Goal: Information Seeking & Learning: Compare options

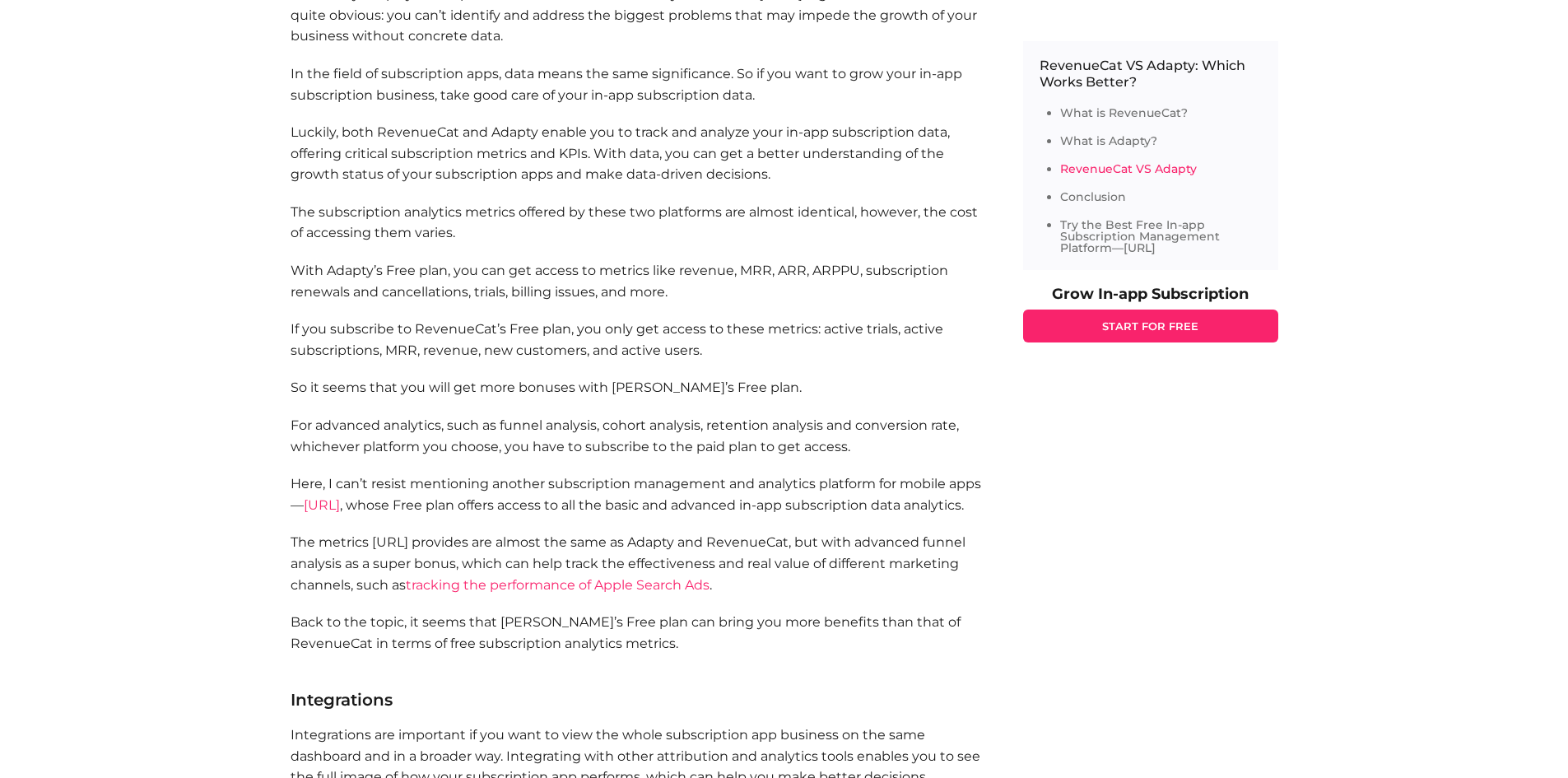
scroll to position [1810, 0]
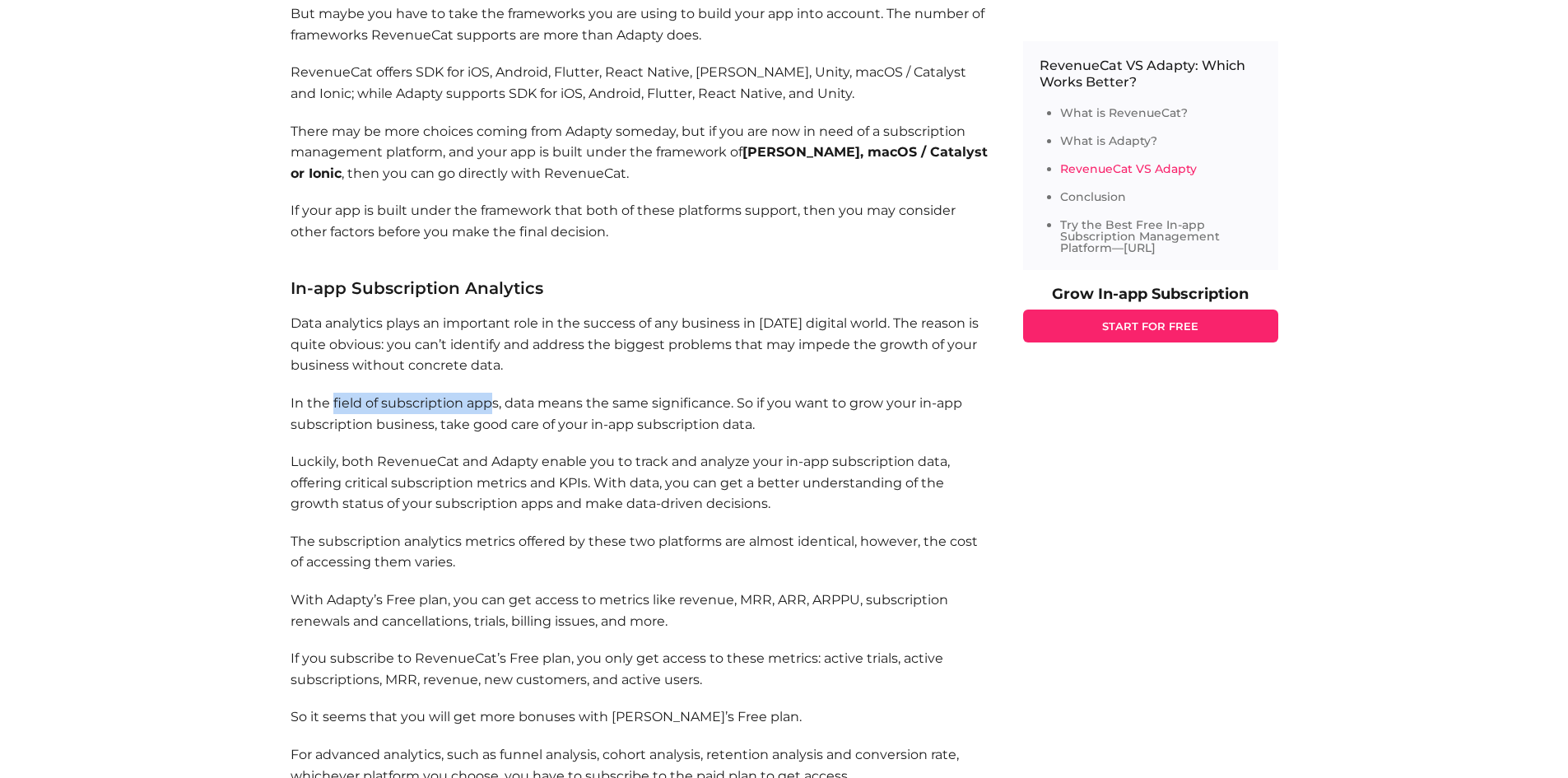
drag, startPoint x: 332, startPoint y: 404, endPoint x: 489, endPoint y: 412, distance: 157.2
click at [489, 412] on p "In the field of subscription apps, data means the same significance. So if you …" at bounding box center [640, 413] width 700 height 42
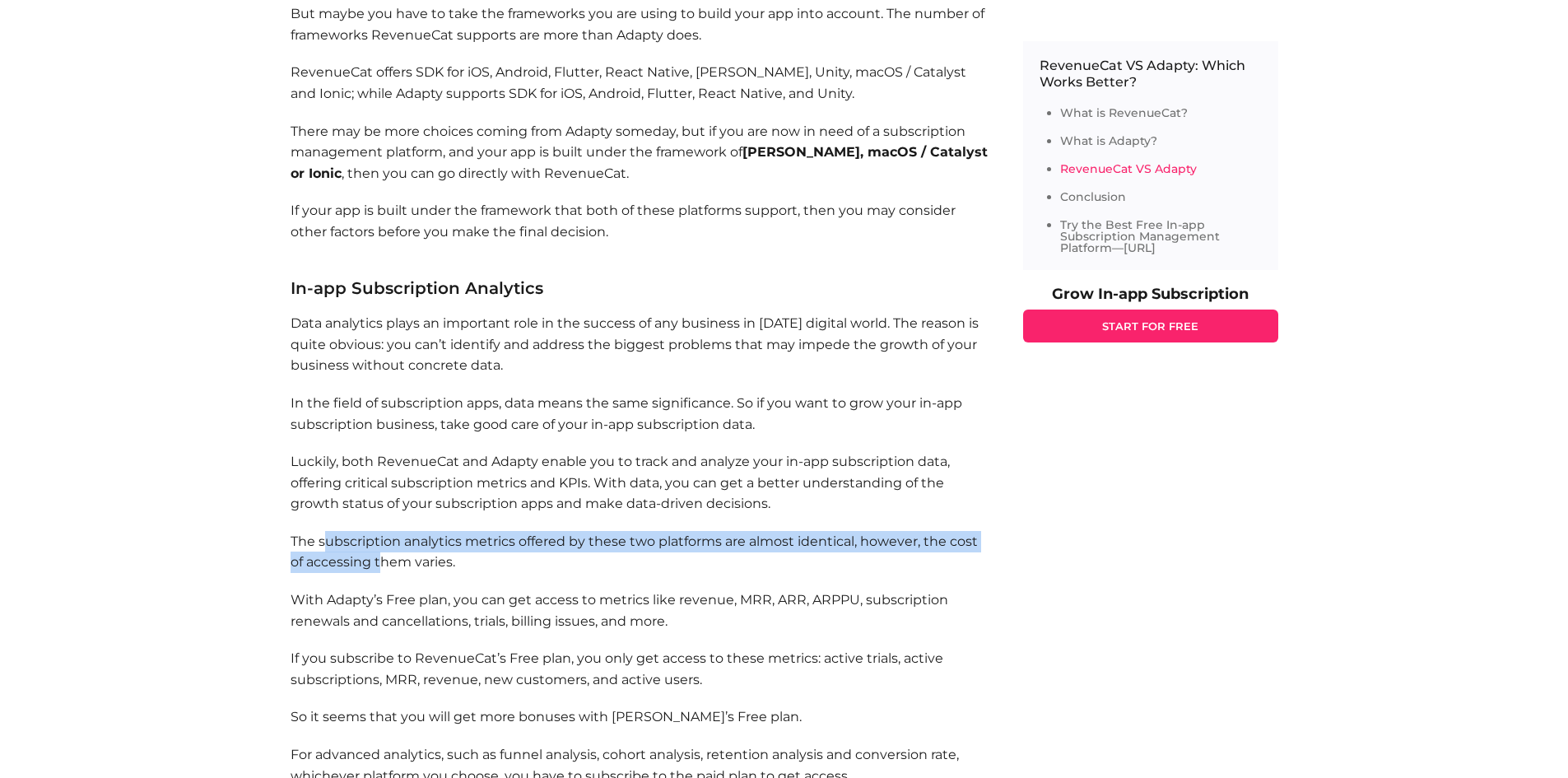
drag, startPoint x: 328, startPoint y: 543, endPoint x: 382, endPoint y: 565, distance: 58.3
click at [382, 565] on p "The subscription analytics metrics offered by these two platforms are almost id…" at bounding box center [640, 552] width 700 height 42
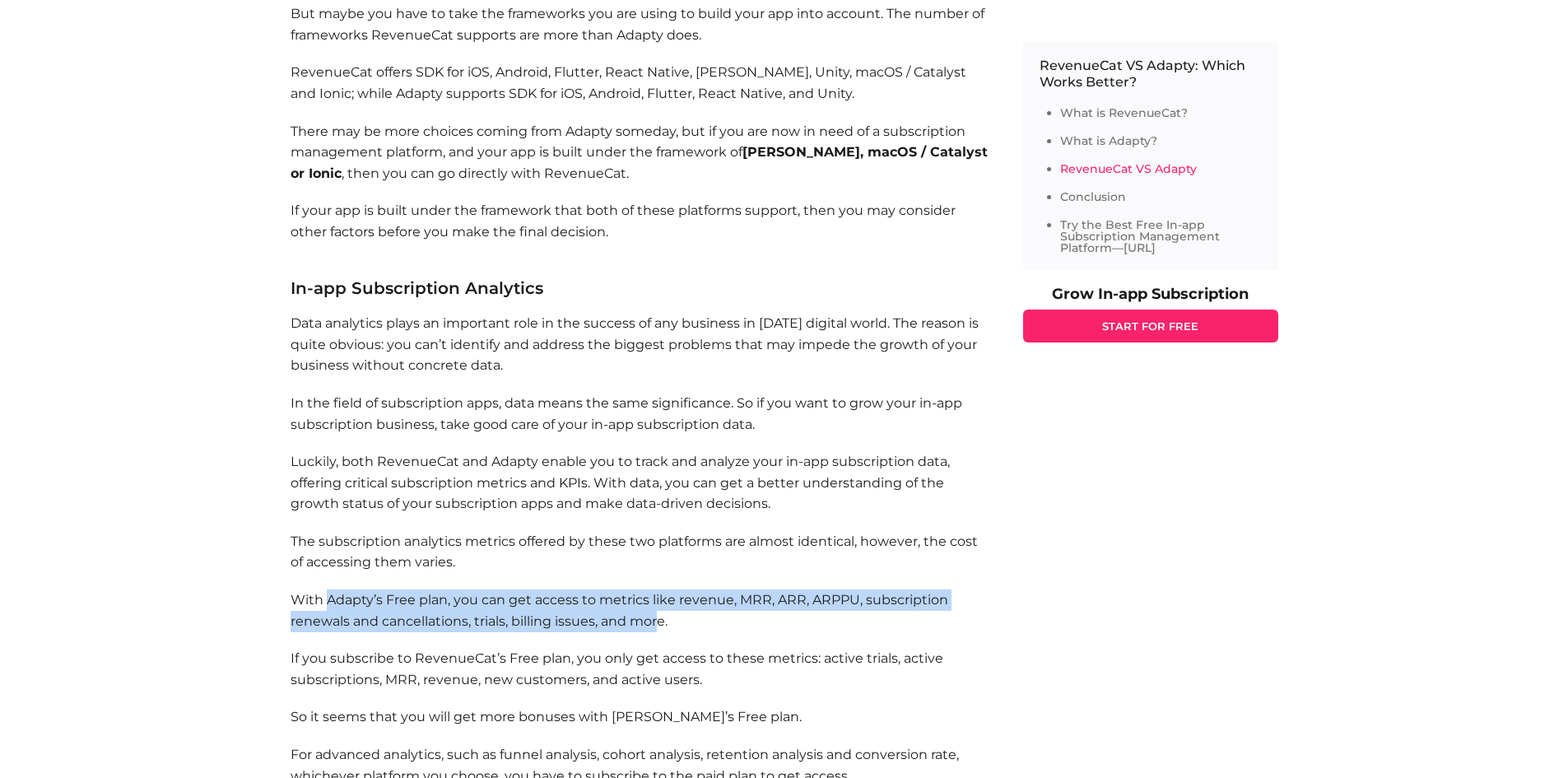
drag, startPoint x: 328, startPoint y: 602, endPoint x: 658, endPoint y: 619, distance: 330.4
click at [658, 619] on p "With Adapty’s Free plan, you can get access to metrics like revenue, MRR, ARR, …" at bounding box center [640, 610] width 700 height 42
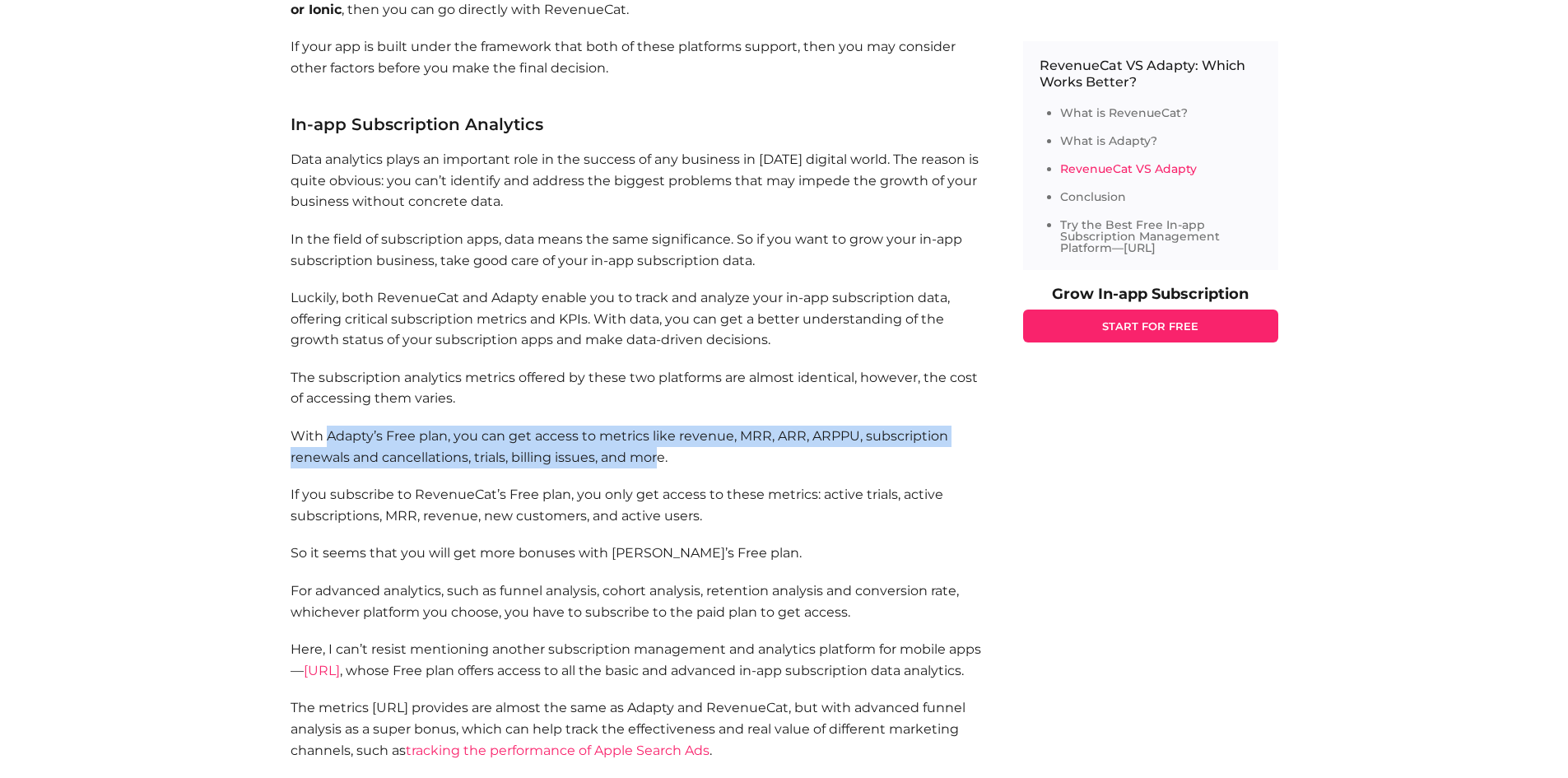
scroll to position [1975, 0]
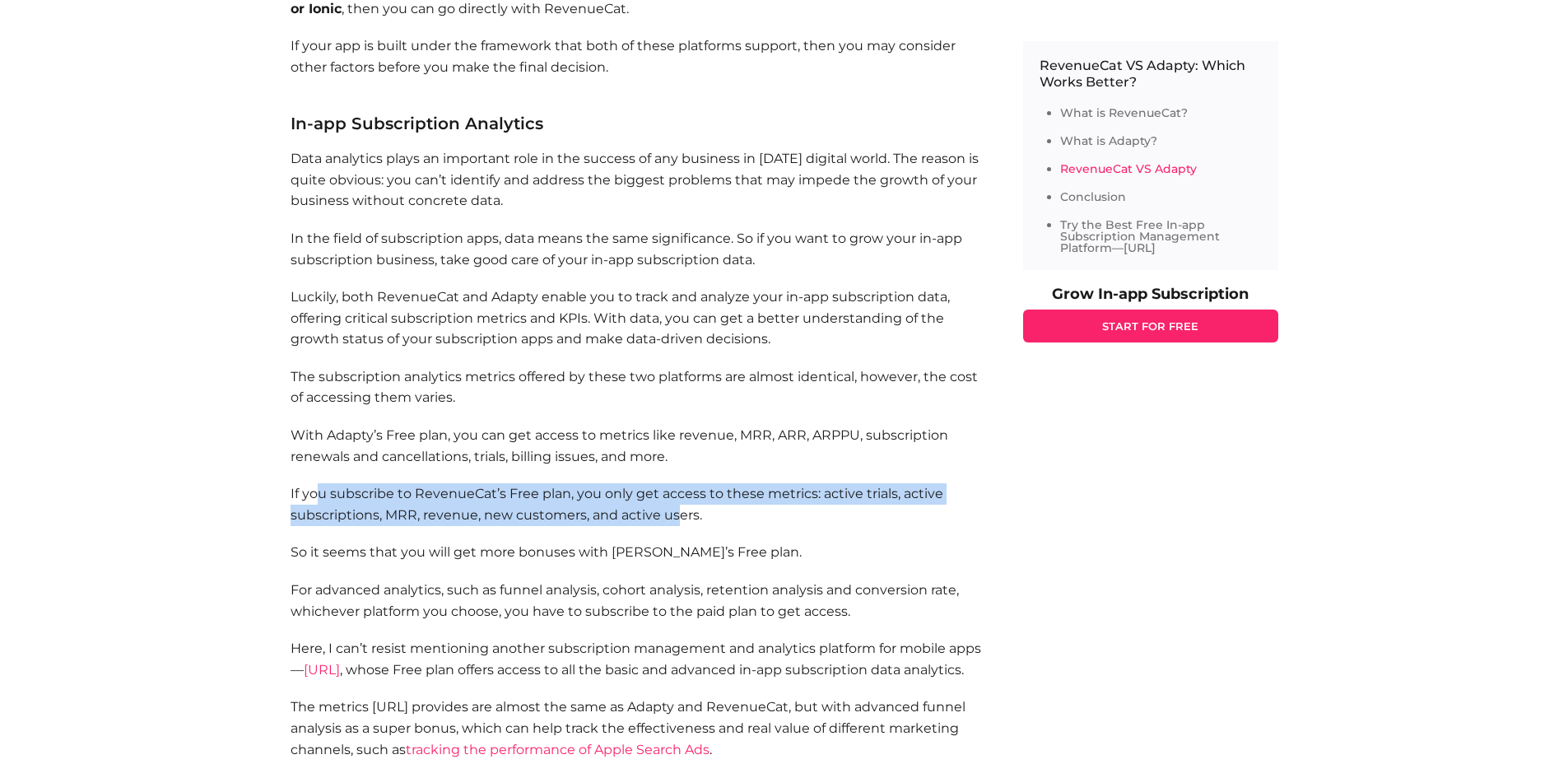
drag, startPoint x: 314, startPoint y: 491, endPoint x: 678, endPoint y: 520, distance: 365.2
click at [678, 520] on p "If you subscribe to RevenueCat’s Free plan, you only get access to these metric…" at bounding box center [640, 503] width 700 height 42
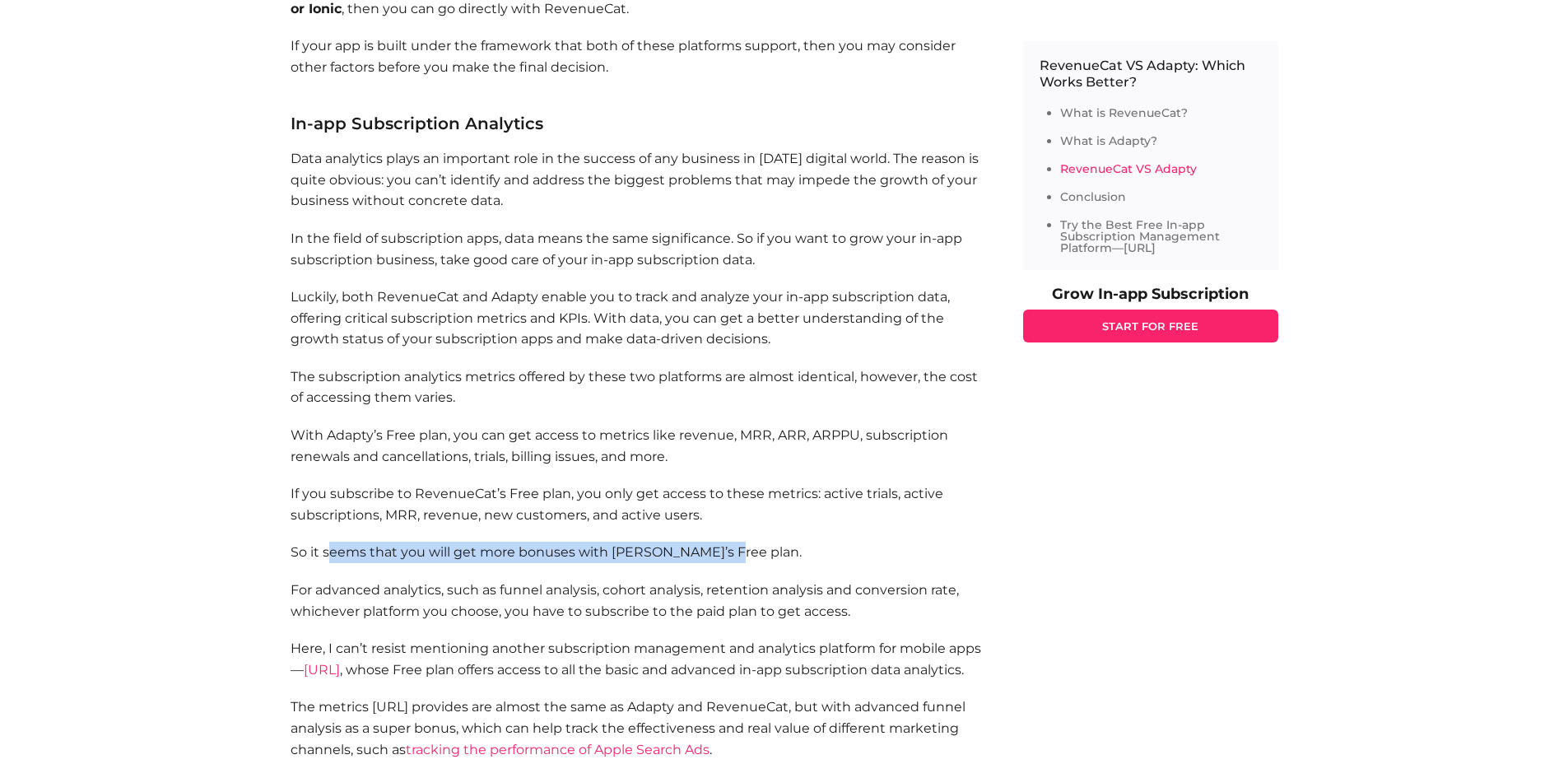
drag, startPoint x: 333, startPoint y: 557, endPoint x: 721, endPoint y: 552, distance: 388.0
click at [721, 552] on p "So it seems that you will get more bonuses with [PERSON_NAME]’s Free plan." at bounding box center [640, 553] width 700 height 21
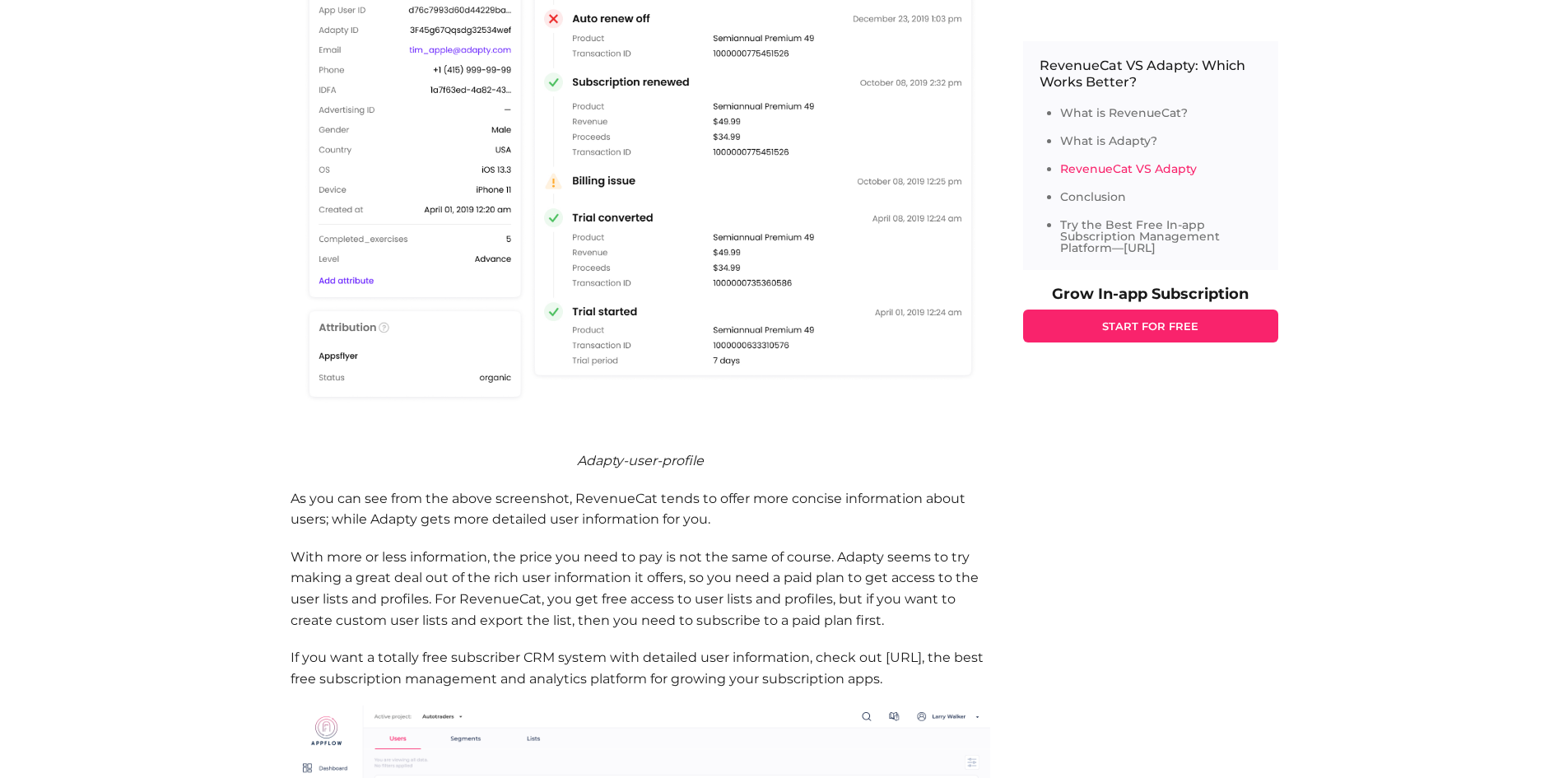
scroll to position [5349, 0]
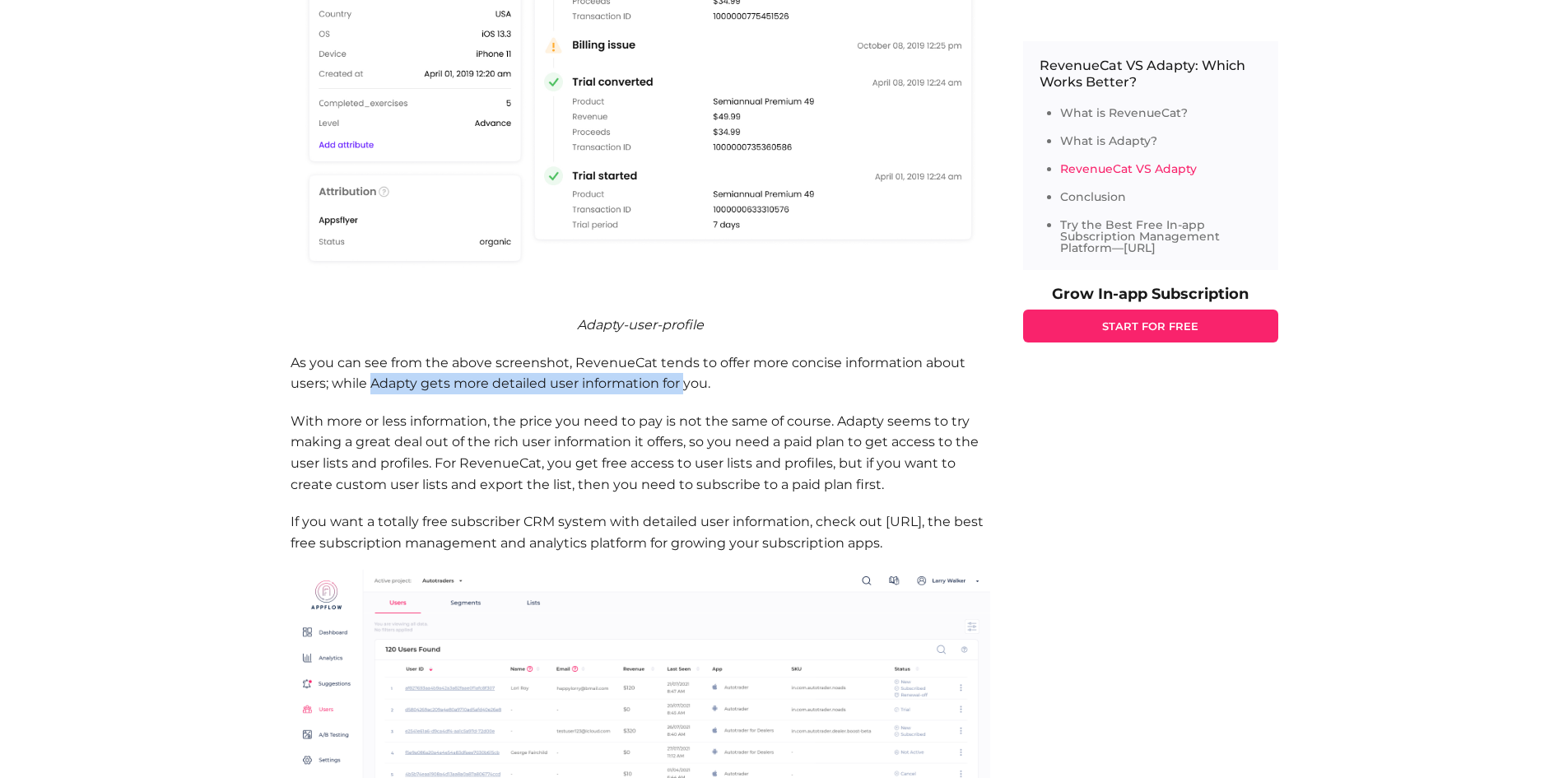
drag, startPoint x: 374, startPoint y: 397, endPoint x: 686, endPoint y: 402, distance: 312.0
click at [686, 394] on p "As you can see from the above screenshot, RevenueCat tends to offer more concis…" at bounding box center [640, 373] width 700 height 42
click at [379, 394] on p "As you can see from the above screenshot, RevenueCat tends to offer more concis…" at bounding box center [640, 373] width 700 height 42
drag, startPoint x: 379, startPoint y: 404, endPoint x: 700, endPoint y: 406, distance: 321.0
click at [700, 394] on p "As you can see from the above screenshot, RevenueCat tends to offer more concis…" at bounding box center [640, 373] width 700 height 42
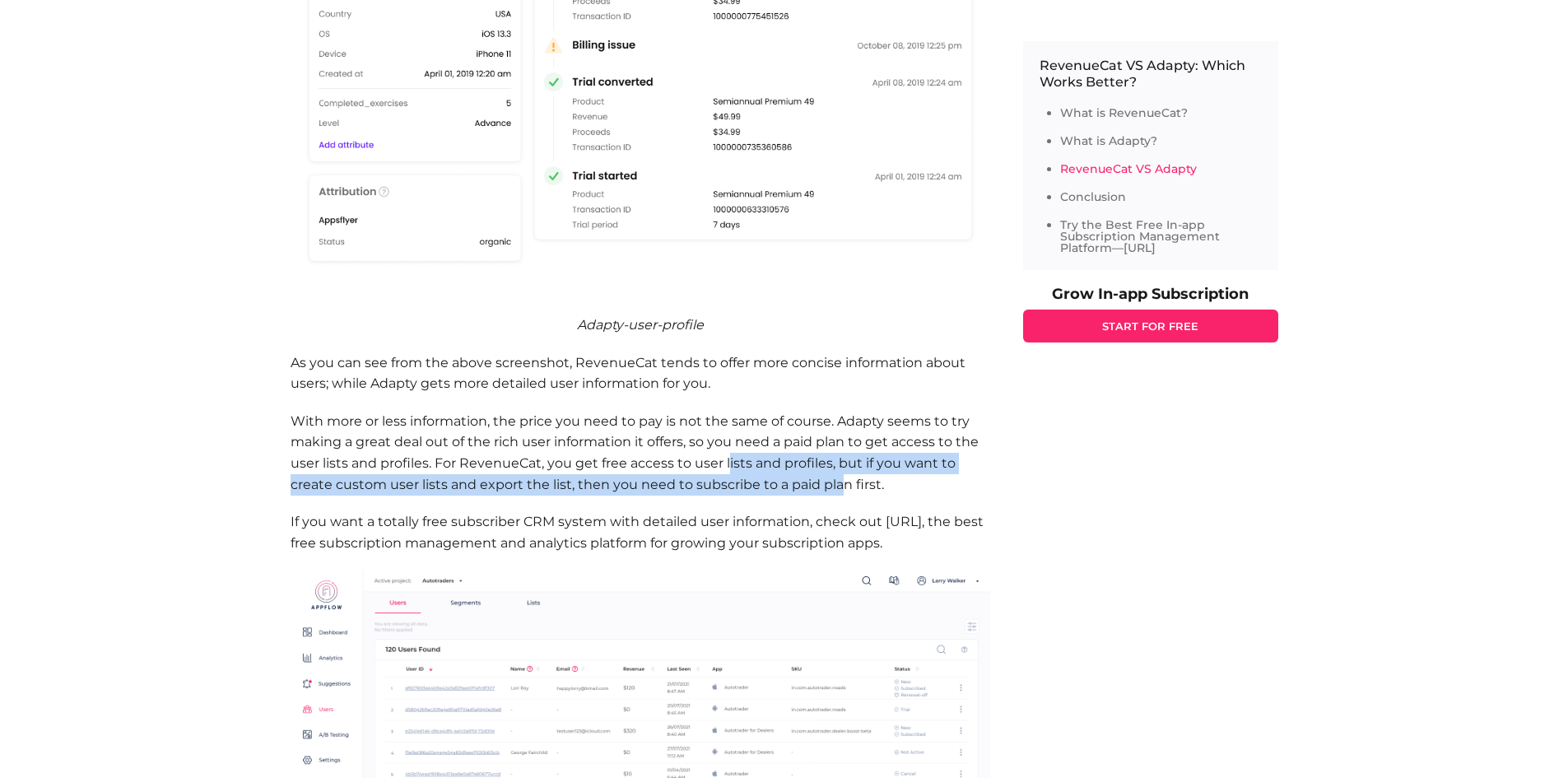
drag, startPoint x: 729, startPoint y: 483, endPoint x: 840, endPoint y: 502, distance: 112.6
click at [840, 494] on p "With more or less information, the price you need to pay is not the same of cou…" at bounding box center [640, 452] width 700 height 84
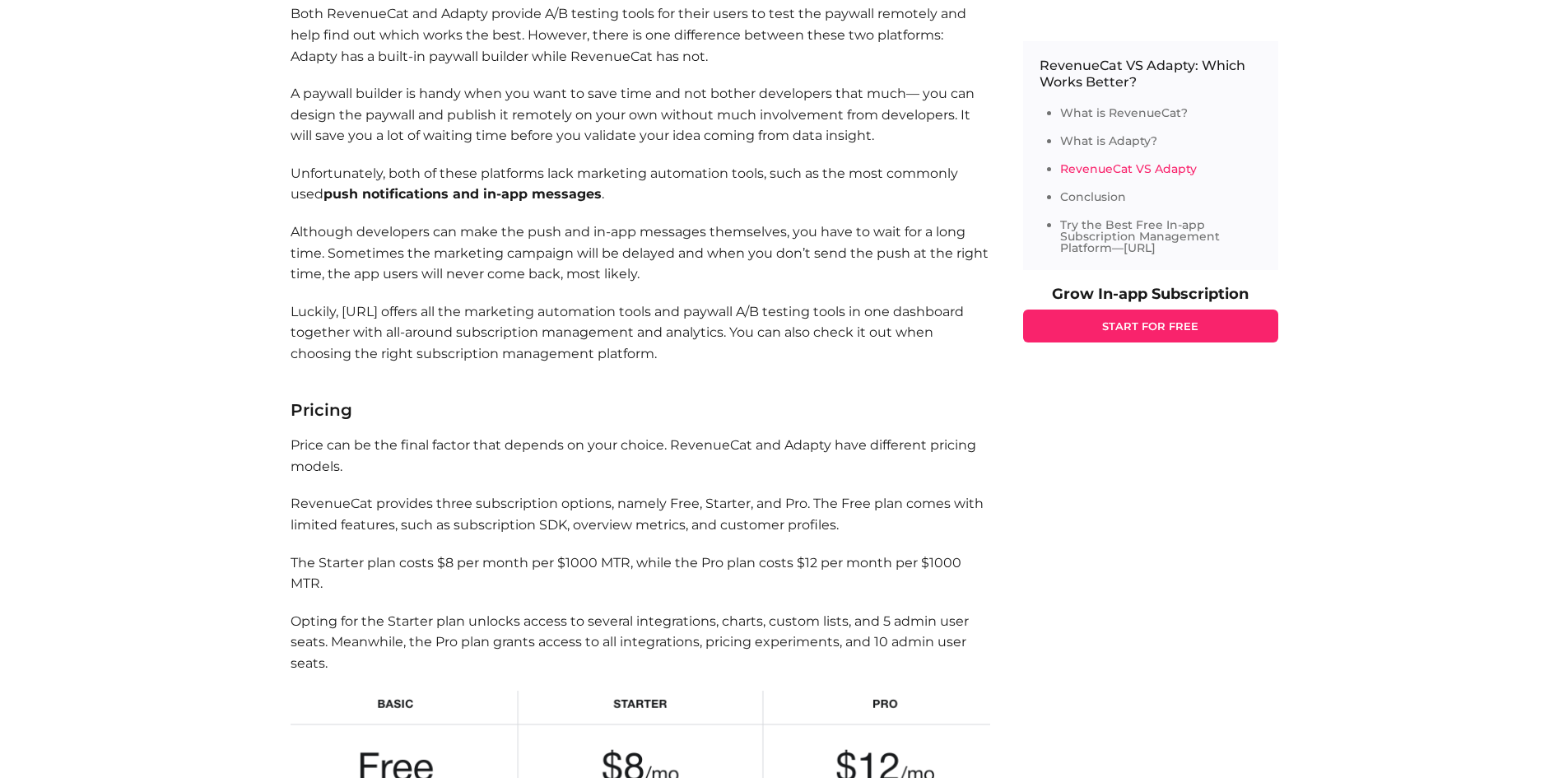
scroll to position [7243, 0]
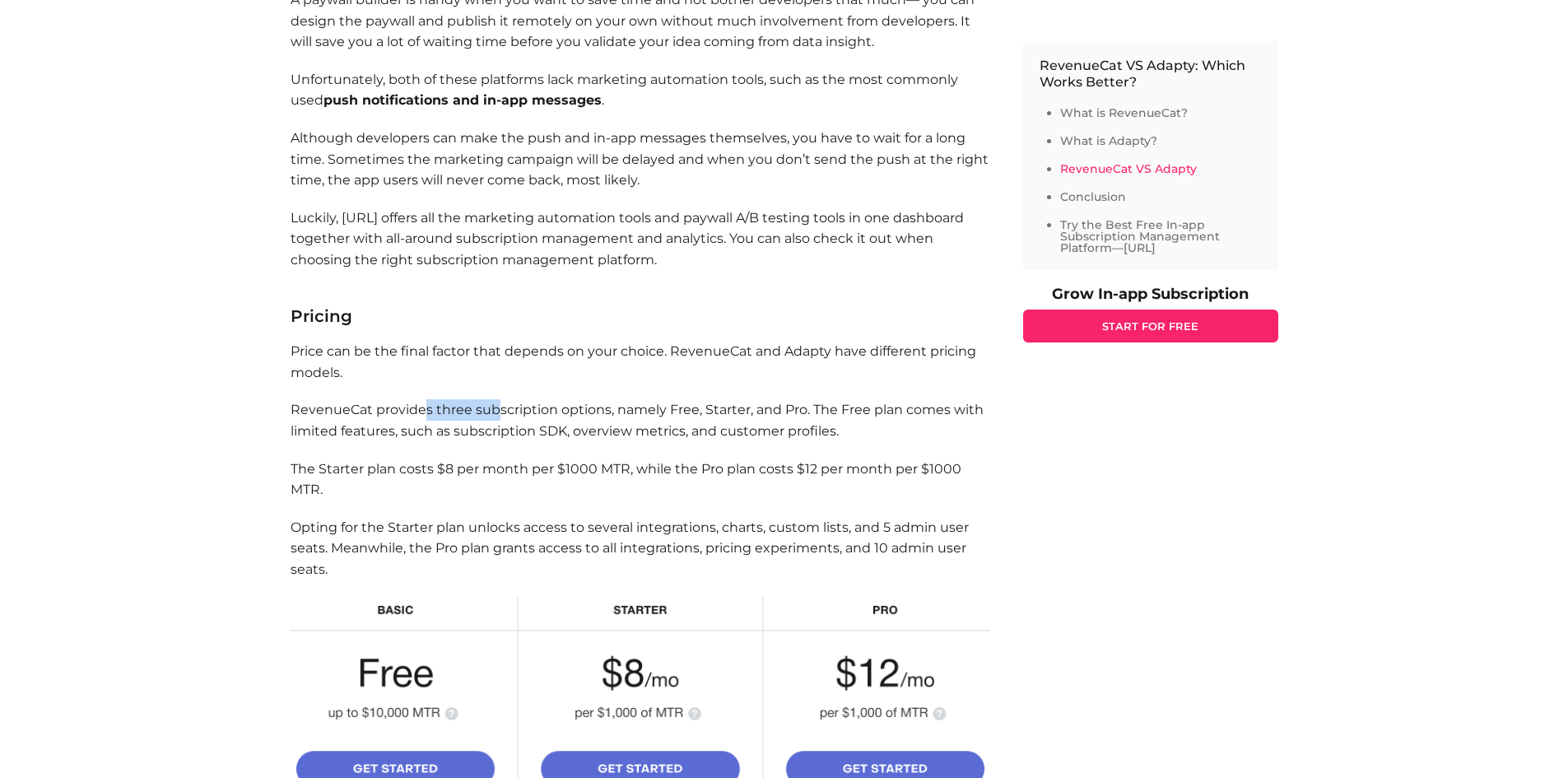
drag, startPoint x: 422, startPoint y: 433, endPoint x: 495, endPoint y: 433, distance: 73.0
click at [495, 433] on p "RevenueCat provides three subscription options, namely Free, Starter, and Pro. …" at bounding box center [640, 419] width 700 height 42
drag, startPoint x: 405, startPoint y: 449, endPoint x: 747, endPoint y: 459, distance: 342.1
click at [747, 441] on p "RevenueCat provides three subscription options, namely Free, Starter, and Pro. …" at bounding box center [640, 419] width 700 height 42
click at [450, 488] on p "The Starter plan costs $8 per month per $1000 MTR, while the Pro plan costs $12…" at bounding box center [640, 479] width 700 height 42
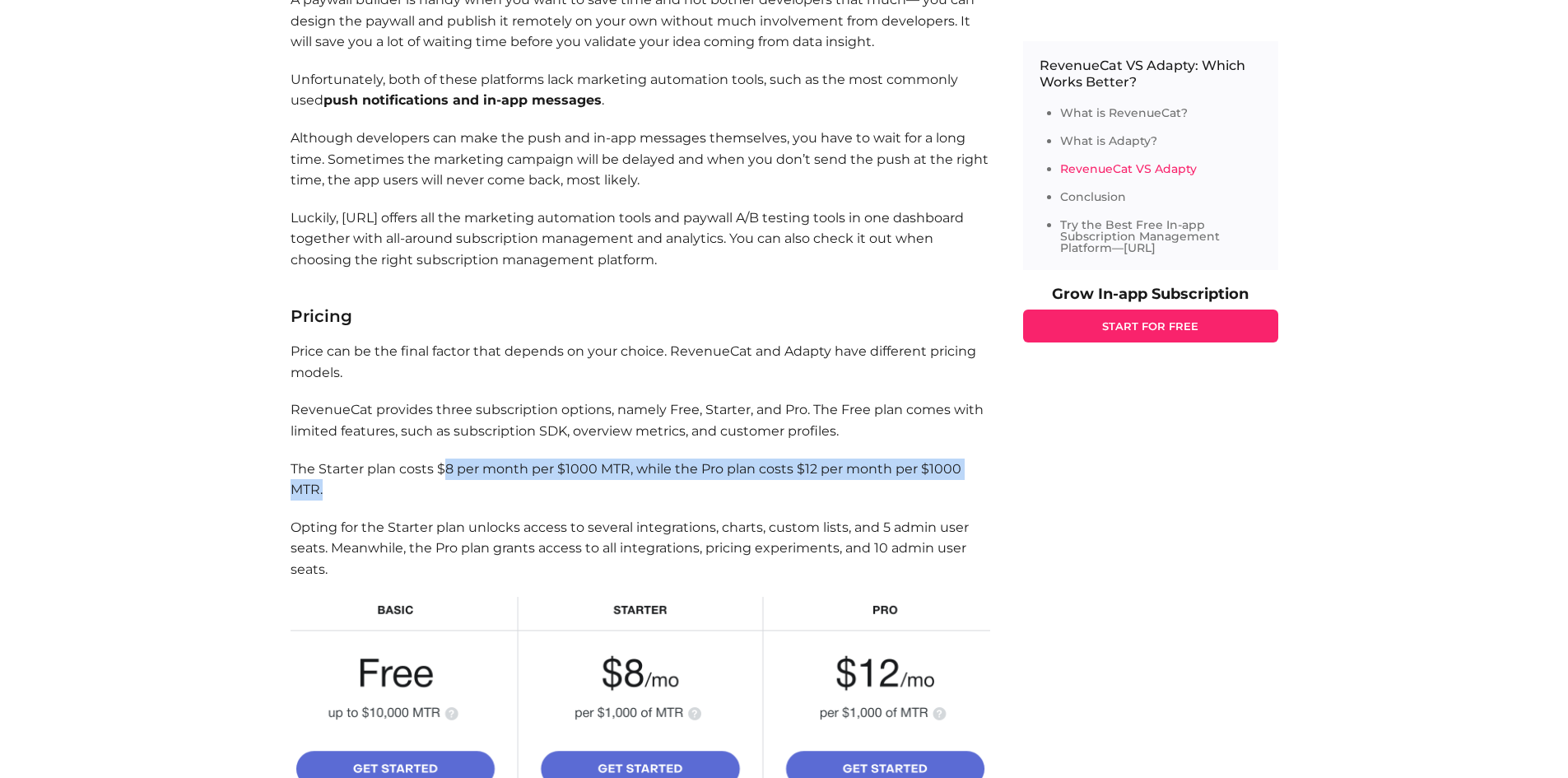
drag, startPoint x: 443, startPoint y: 489, endPoint x: 962, endPoint y: 504, distance: 519.2
click at [962, 500] on p "The Starter plan costs $8 per month per $1000 MTR, while the Pro plan costs $12…" at bounding box center [640, 479] width 700 height 42
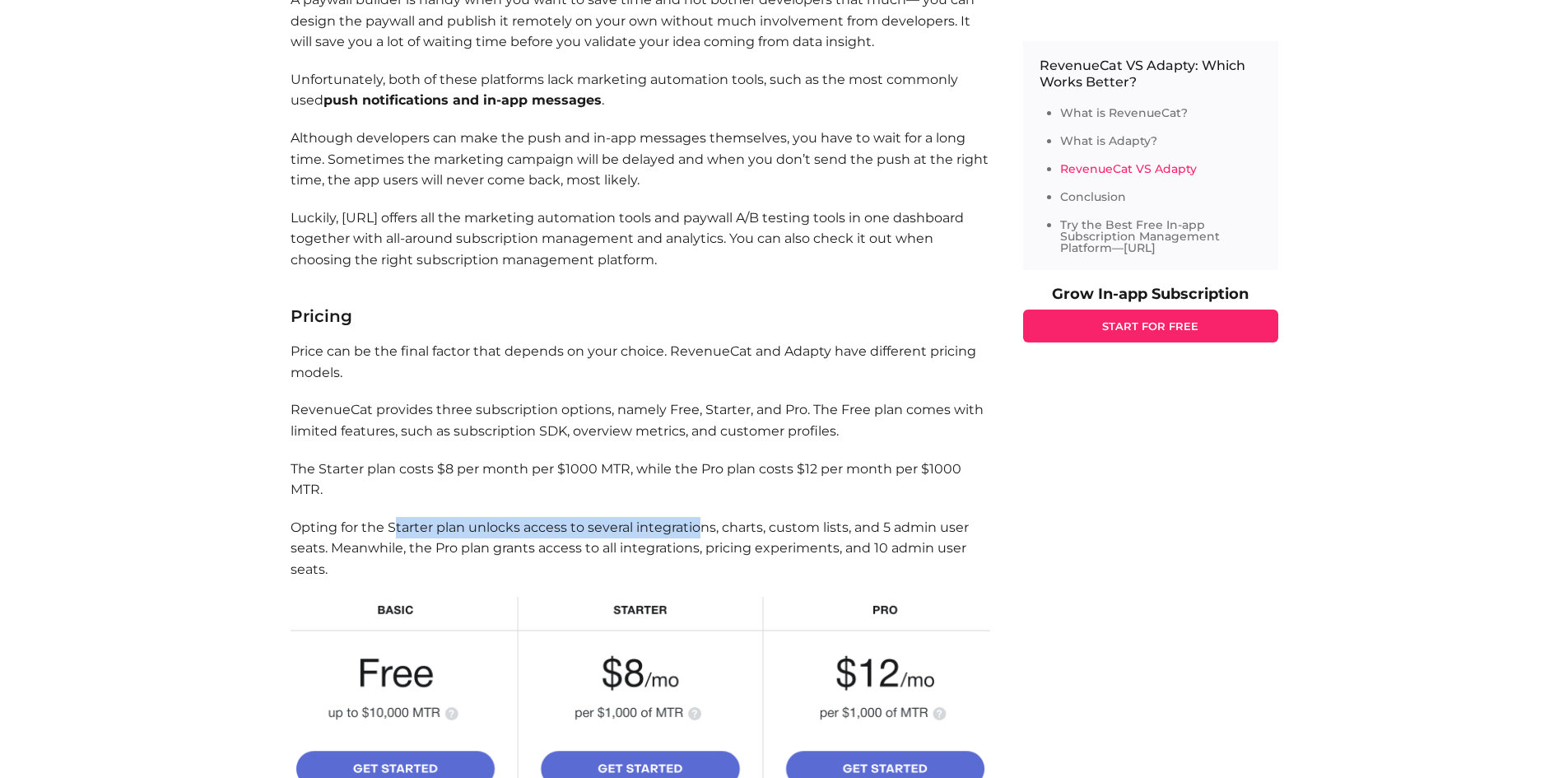
drag, startPoint x: 397, startPoint y: 547, endPoint x: 699, endPoint y: 552, distance: 302.0
click at [699, 552] on p "Opting for the Starter plan unlocks access to several integrations, charts, cus…" at bounding box center [640, 548] width 700 height 63
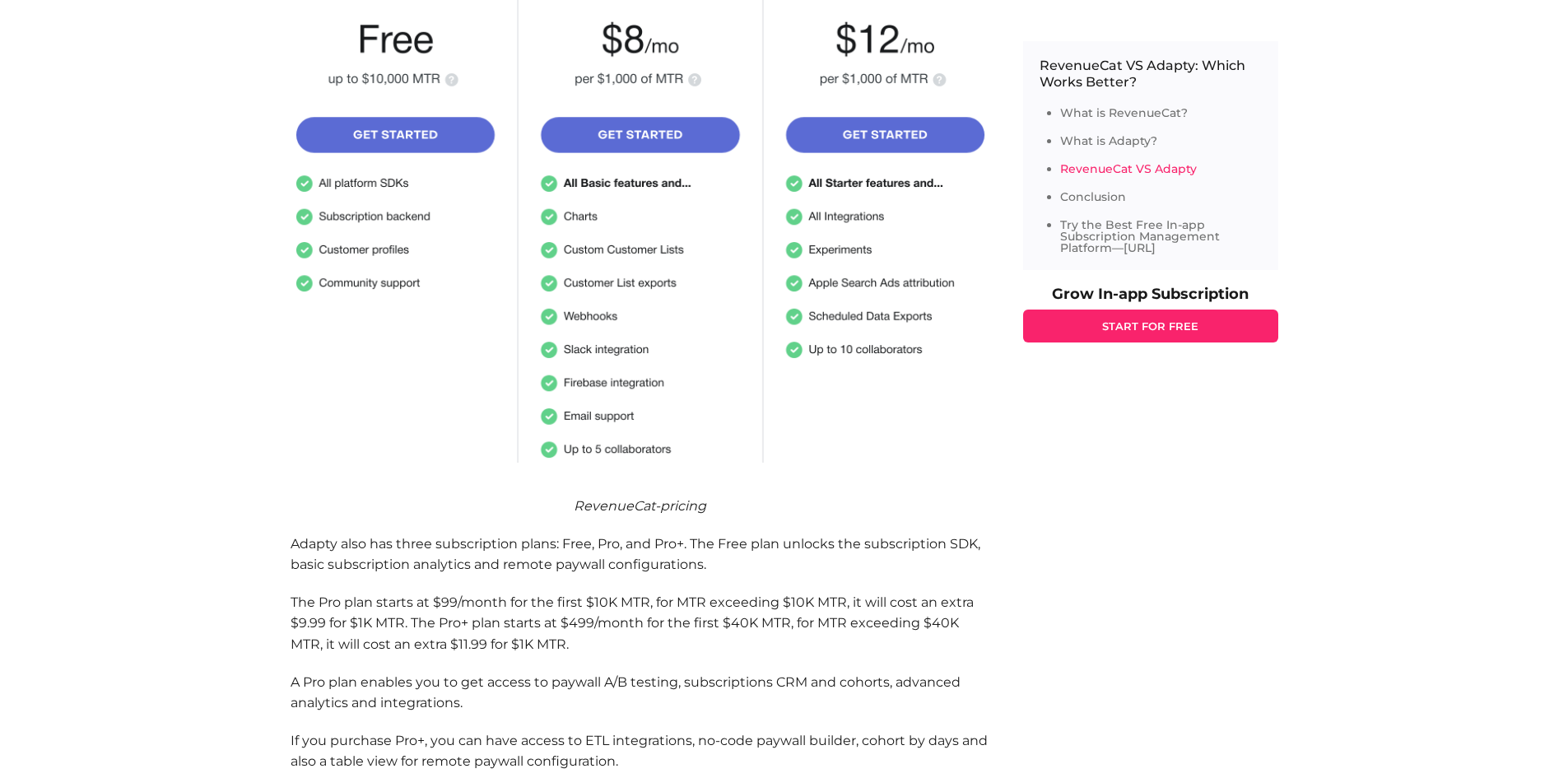
scroll to position [7983, 0]
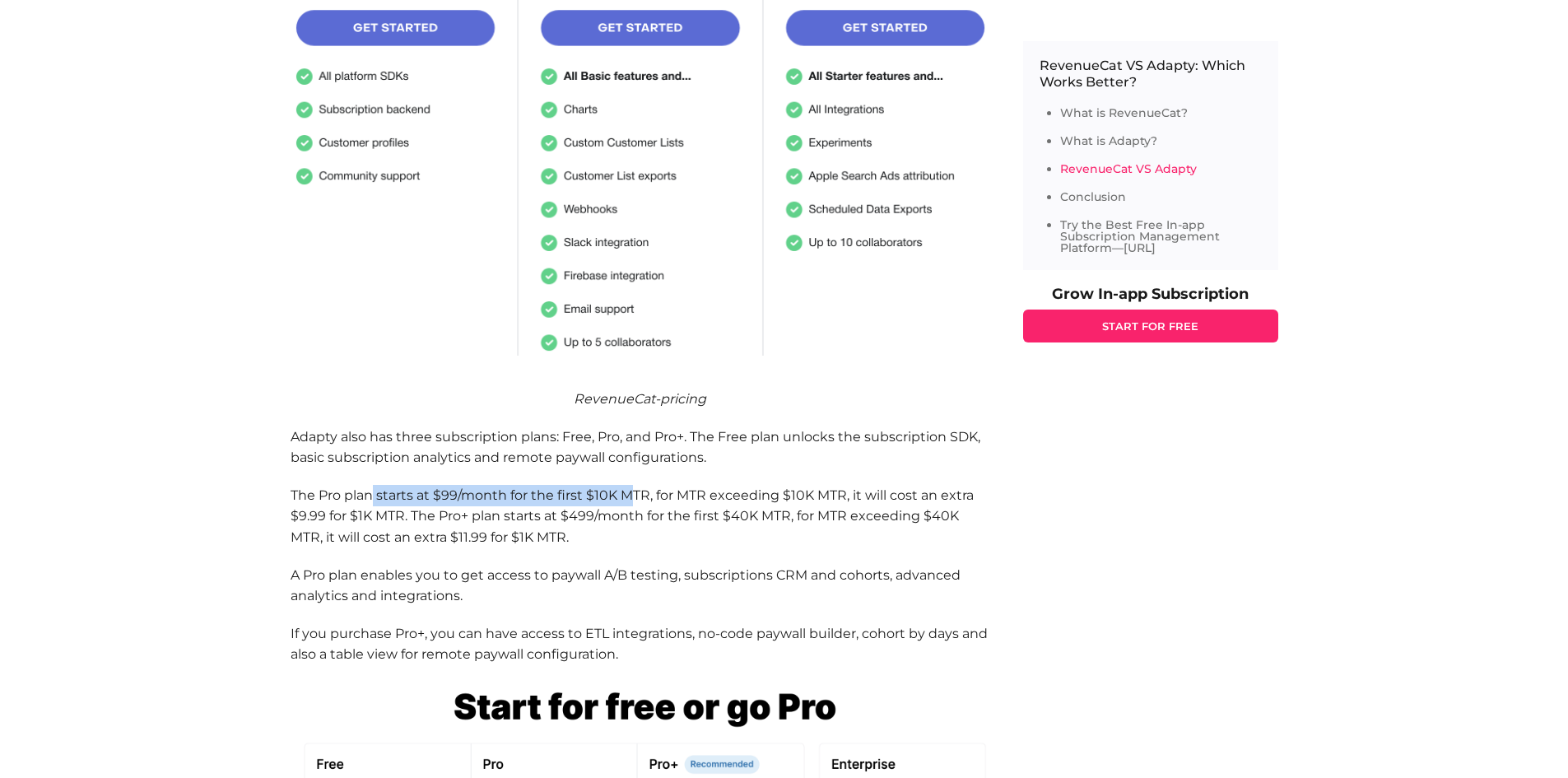
drag, startPoint x: 369, startPoint y: 518, endPoint x: 635, endPoint y: 522, distance: 266.0
click at [635, 522] on p "The Pro plan starts at $99/month for the first $10K MTR, for MTR exceeding $10K…" at bounding box center [640, 516] width 700 height 63
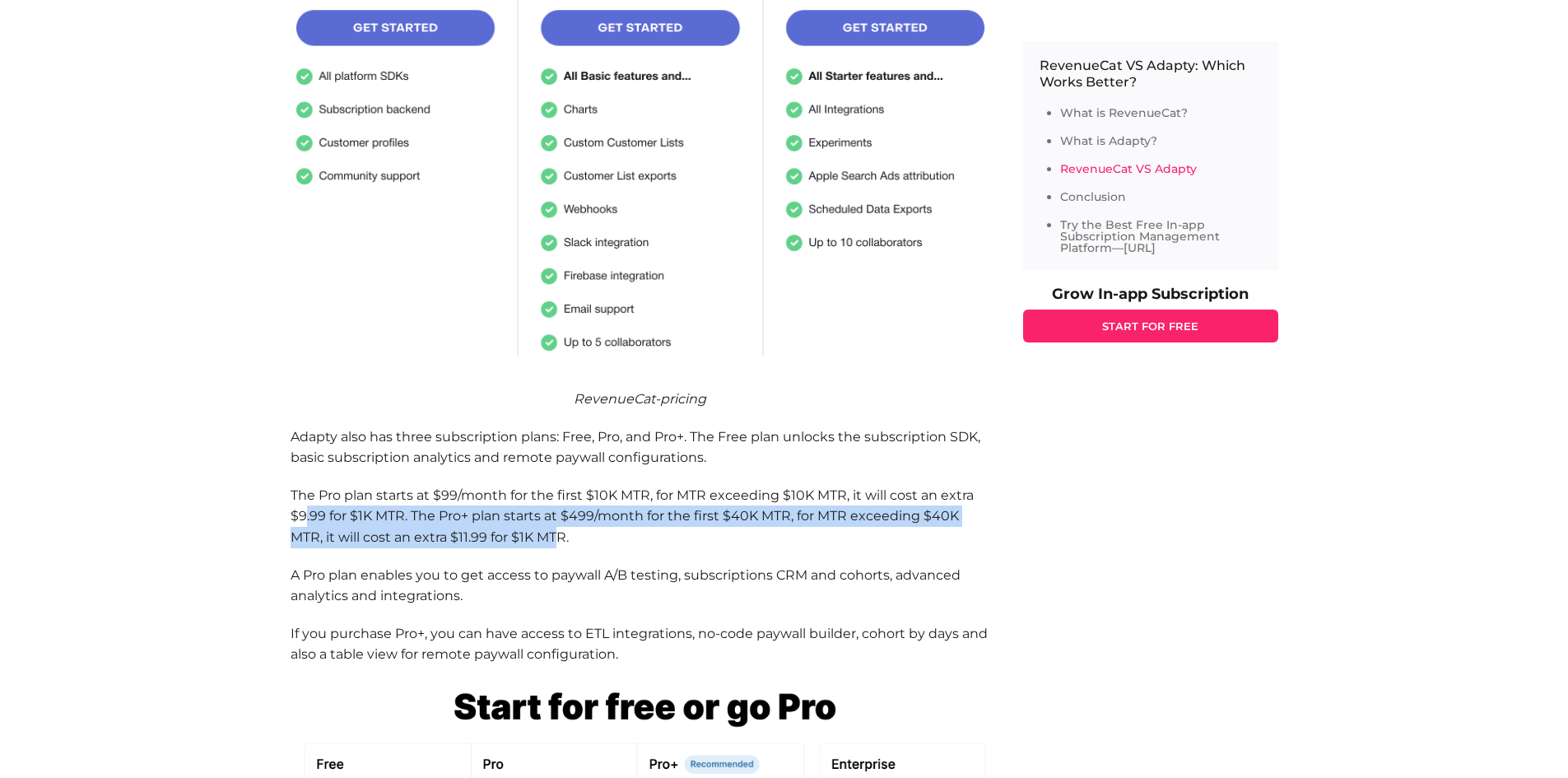
drag, startPoint x: 307, startPoint y: 536, endPoint x: 555, endPoint y: 554, distance: 248.7
click at [555, 548] on p "The Pro plan starts at $99/month for the first $10K MTR, for MTR exceeding $10K…" at bounding box center [640, 516] width 700 height 63
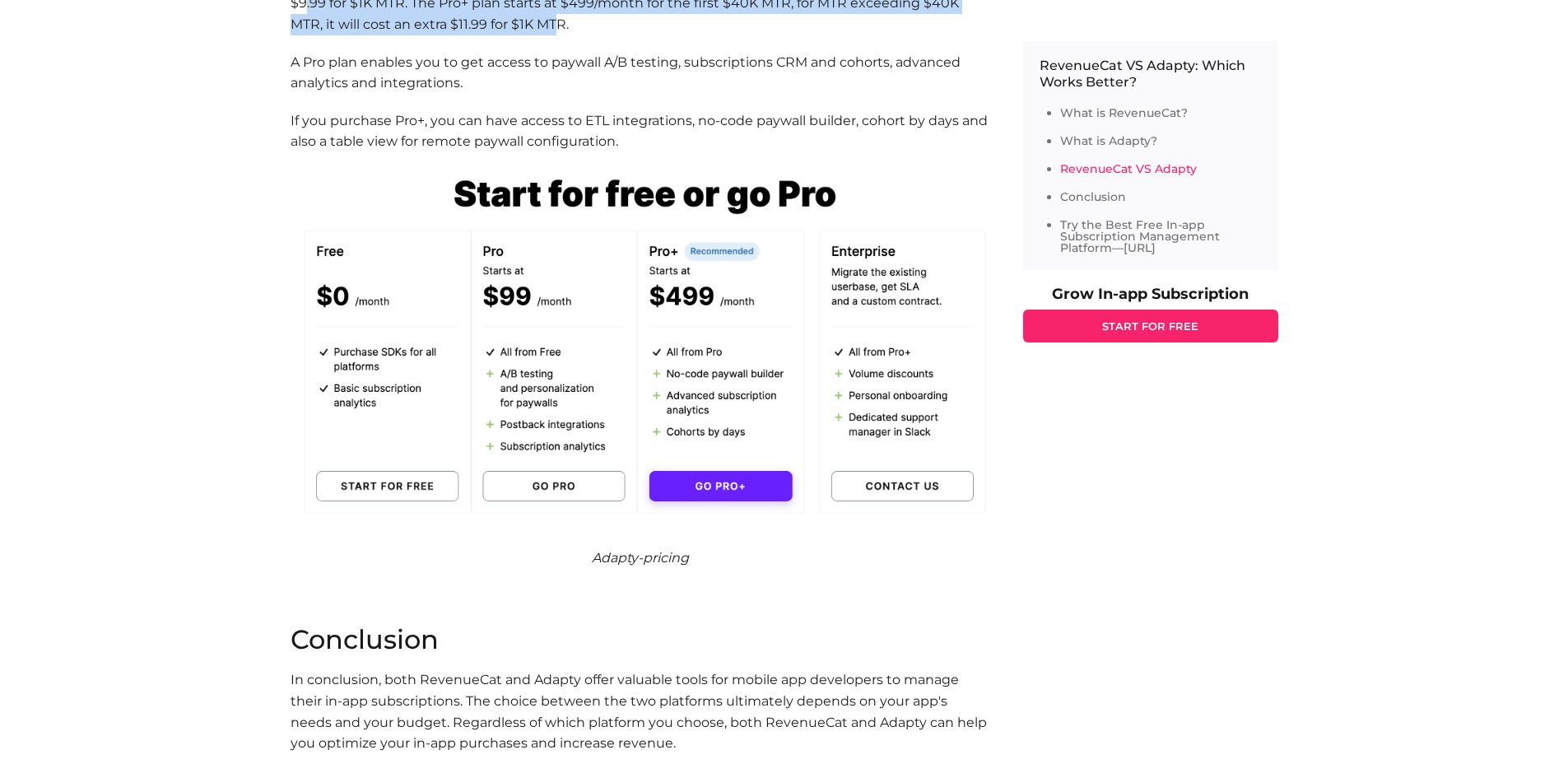
scroll to position [8641, 0]
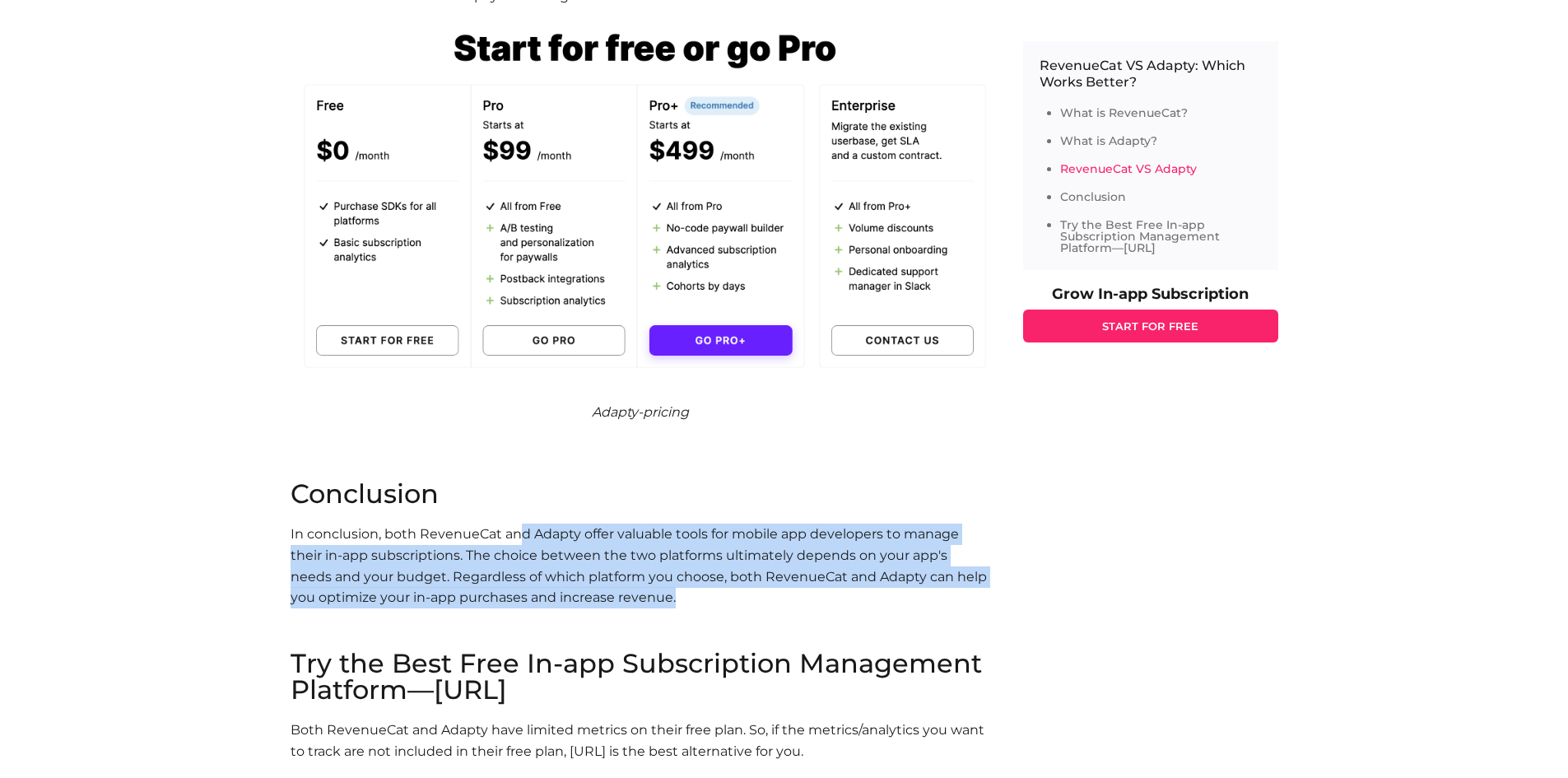
drag, startPoint x: 520, startPoint y: 554, endPoint x: 654, endPoint y: 612, distance: 146.0
click at [654, 612] on p "In conclusion, both RevenueCat and Adapty offer valuable tools for mobile app d…" at bounding box center [640, 586] width 700 height 127
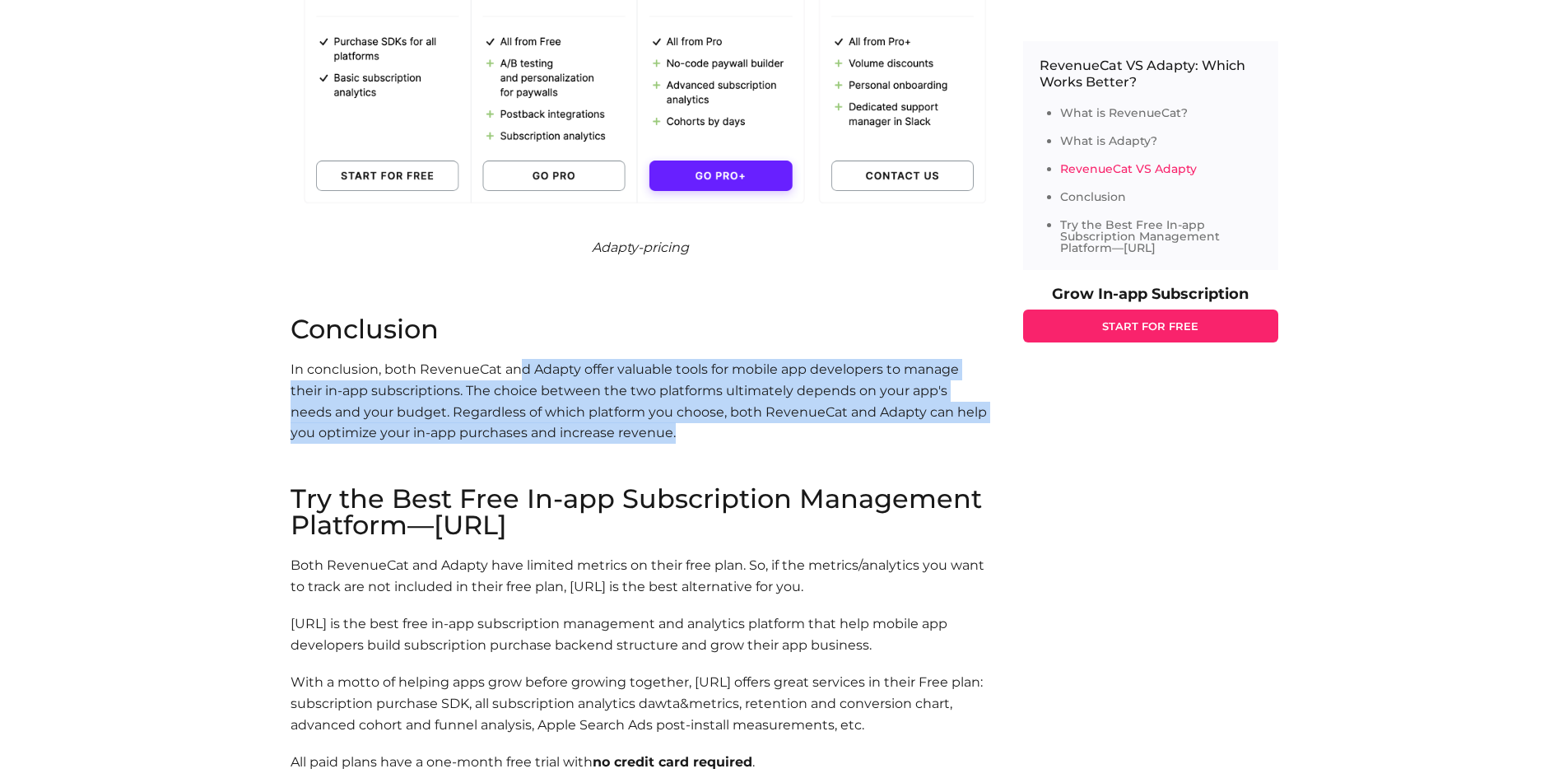
scroll to position [8889, 0]
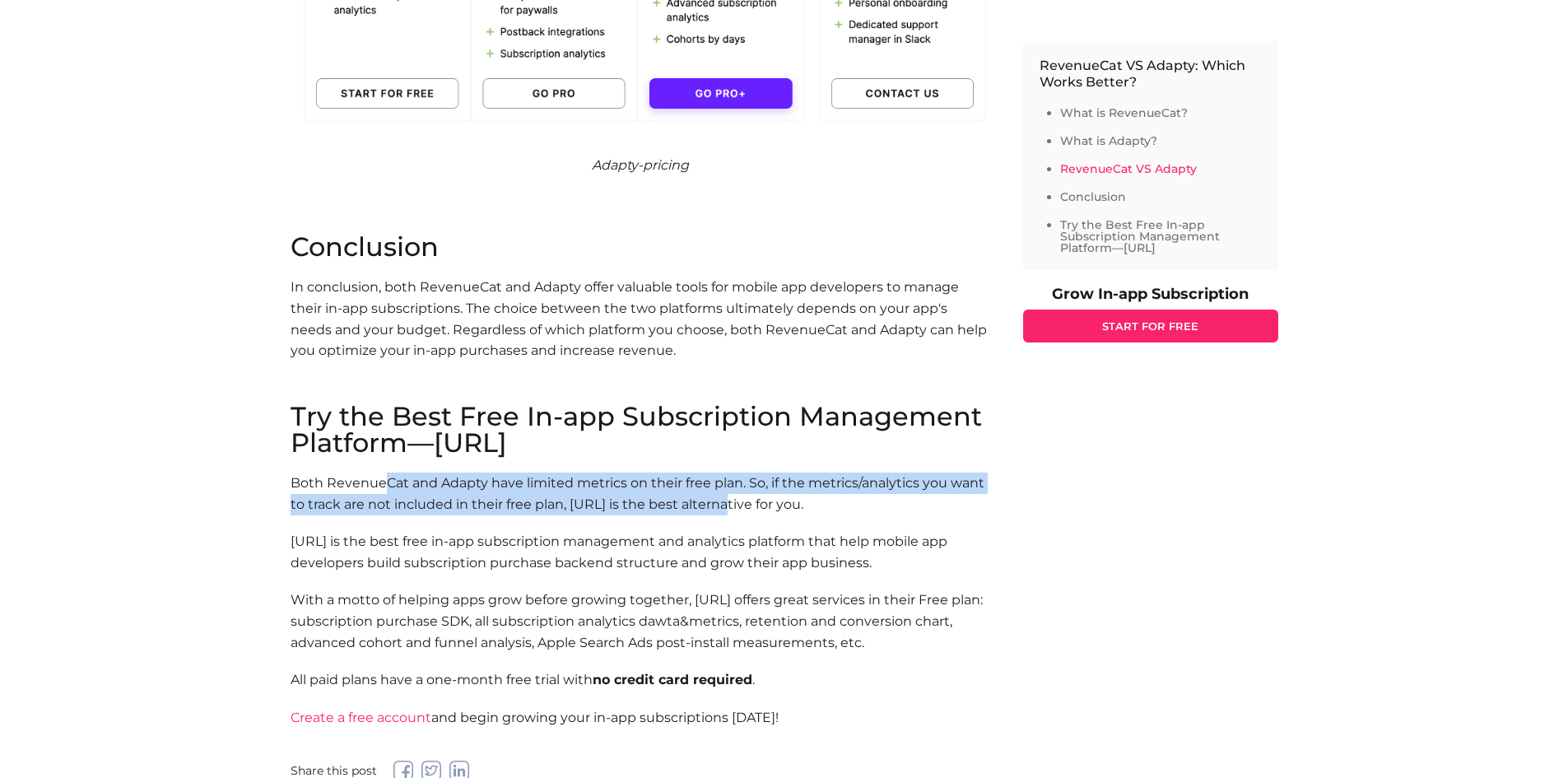
drag, startPoint x: 385, startPoint y: 506, endPoint x: 726, endPoint y: 529, distance: 341.8
click at [726, 515] on p "Both RevenueCat and Adapty have limited metrics on their free plan. So, if the …" at bounding box center [640, 493] width 700 height 42
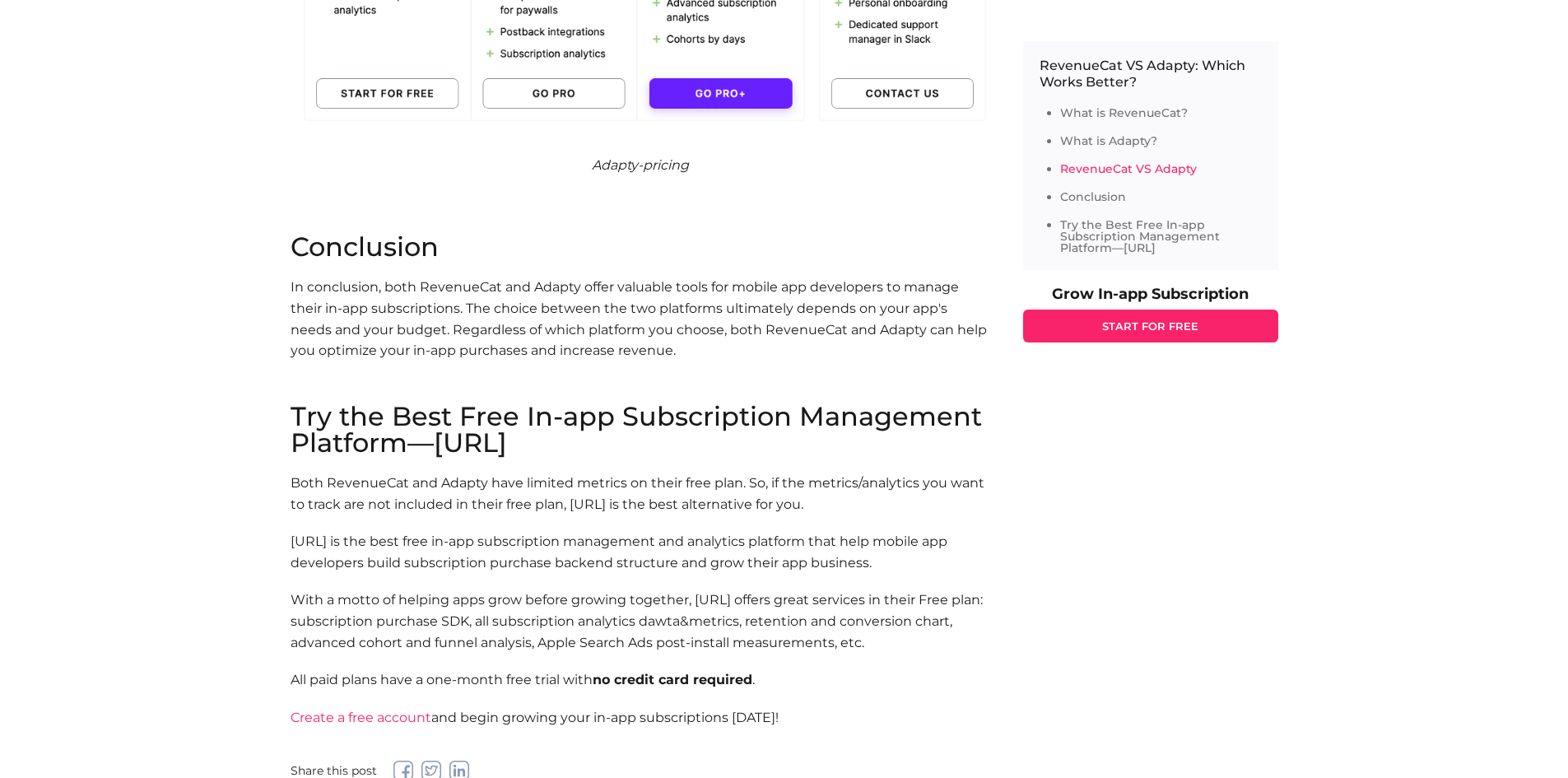
click at [505, 558] on p "[URL] is the best free in-app subscription management and analytics platform th…" at bounding box center [640, 552] width 700 height 42
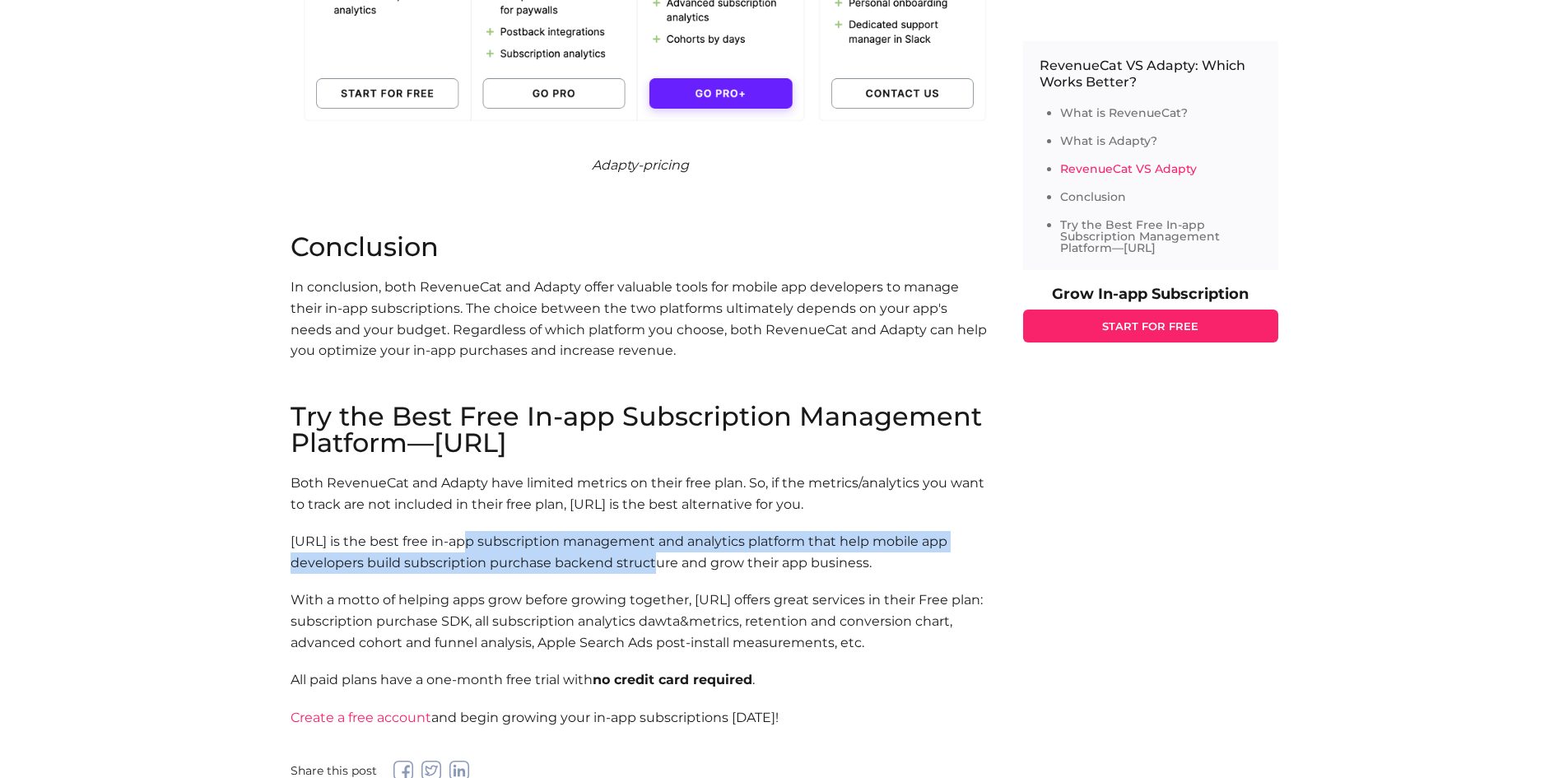
drag, startPoint x: 463, startPoint y: 564, endPoint x: 618, endPoint y: 591, distance: 157.3
click at [618, 573] on p "[URL] is the best free in-app subscription management and analytics platform th…" at bounding box center [640, 552] width 700 height 42
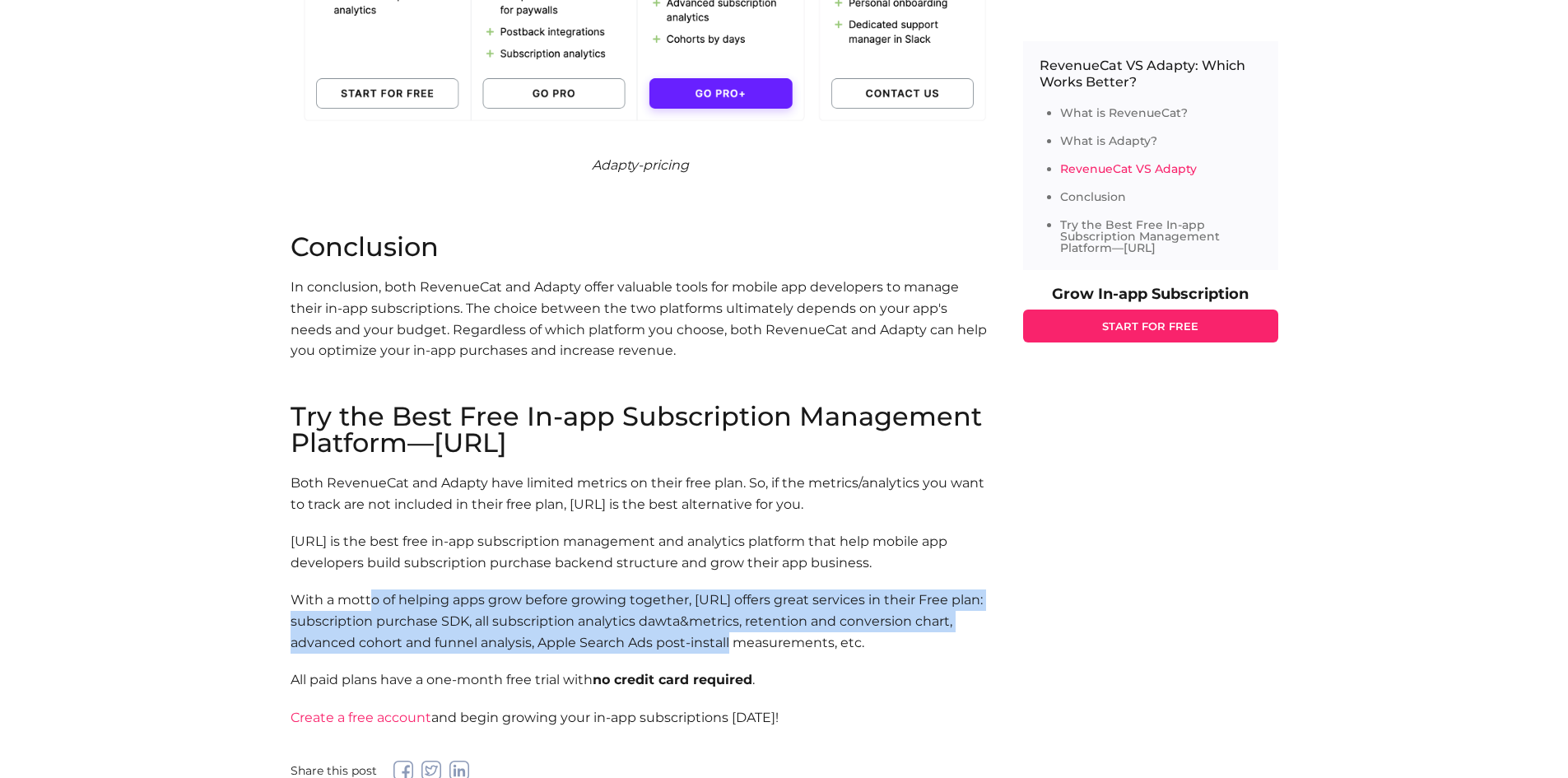
drag, startPoint x: 368, startPoint y: 629, endPoint x: 702, endPoint y: 662, distance: 335.6
click at [702, 652] on p "With a motto of helping apps grow before growing together, [URL] offers great s…" at bounding box center [640, 620] width 700 height 63
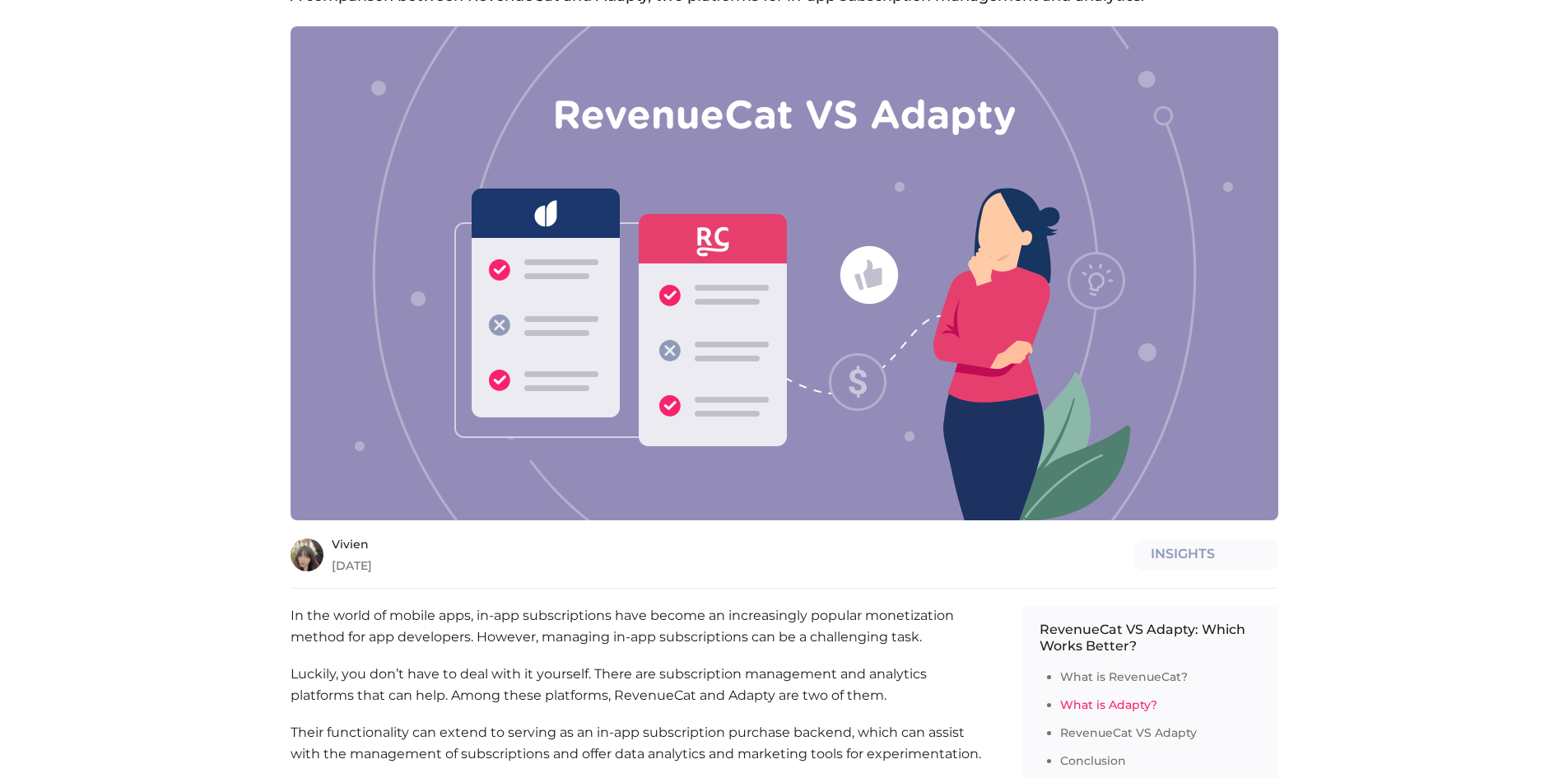
scroll to position [0, 0]
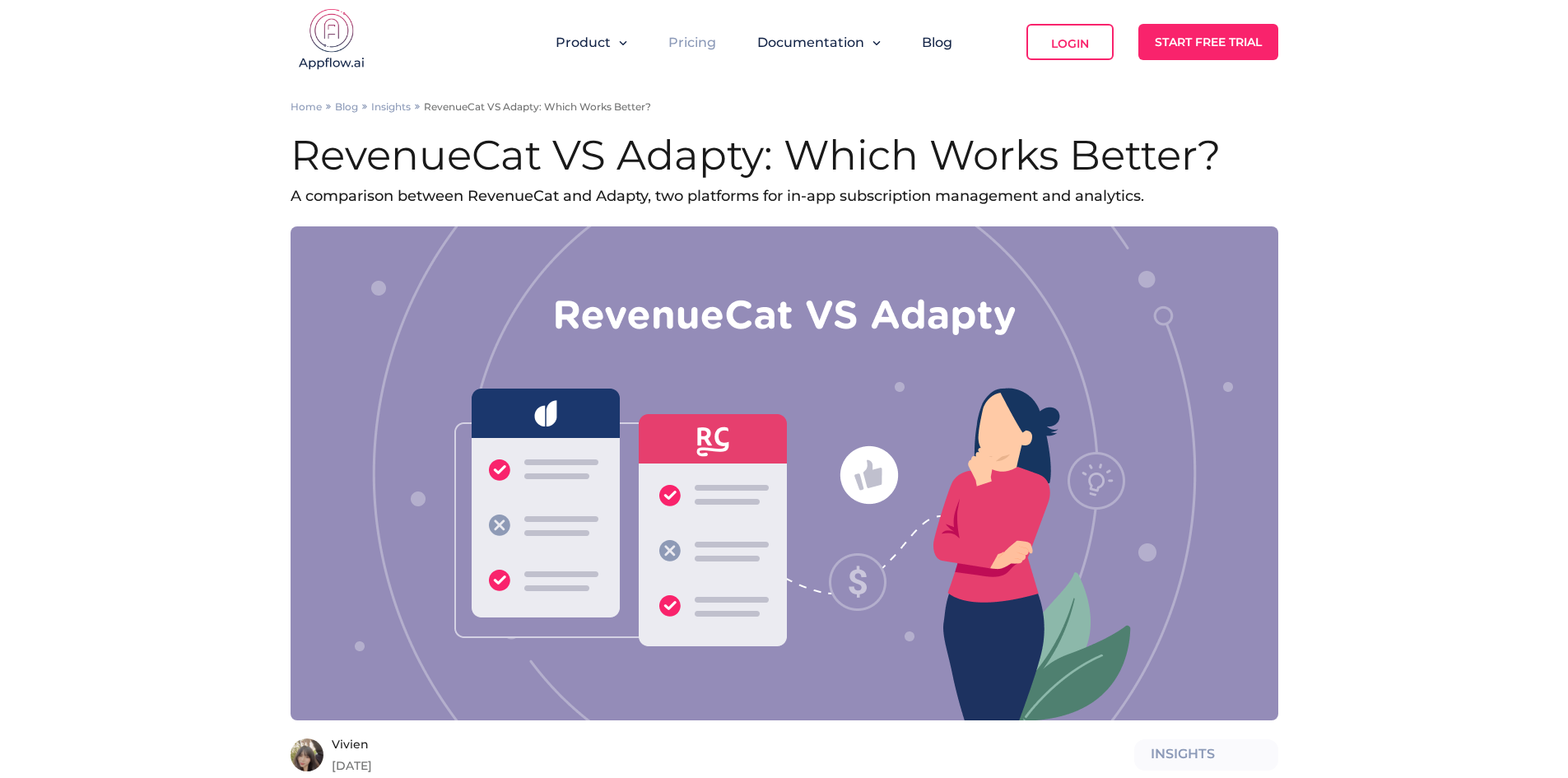
click at [685, 43] on link "Pricing" at bounding box center [692, 43] width 47 height 15
